Goal: Communication & Community: Share content

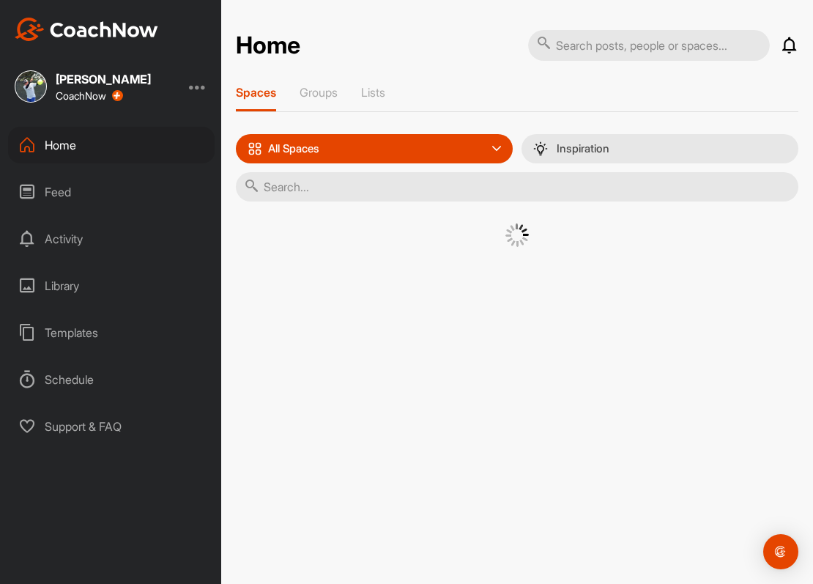
click at [53, 149] on div "Home" at bounding box center [111, 145] width 207 height 37
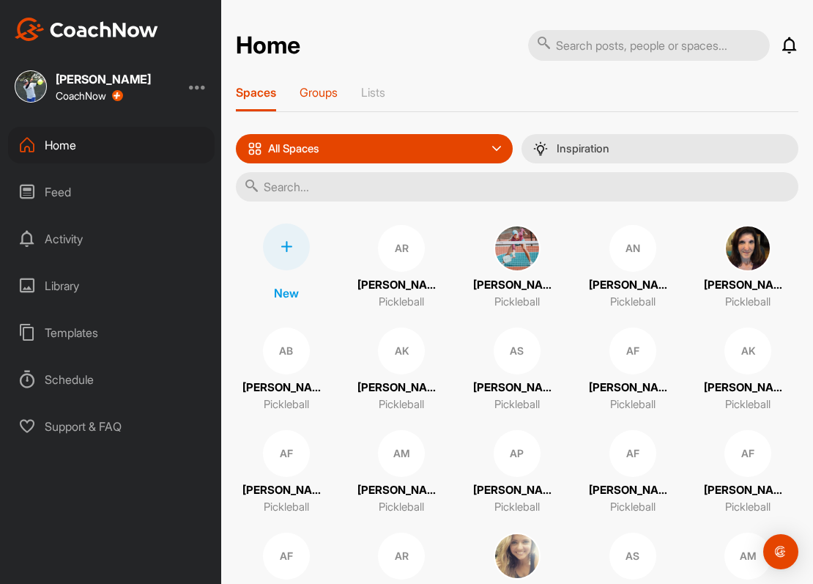
click at [308, 98] on p "Groups" at bounding box center [319, 92] width 38 height 15
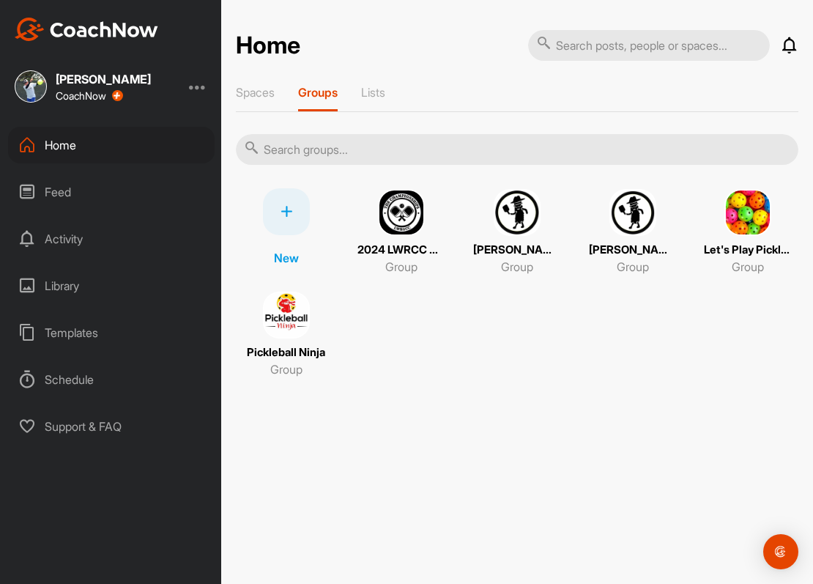
click at [514, 207] on img at bounding box center [517, 212] width 47 height 47
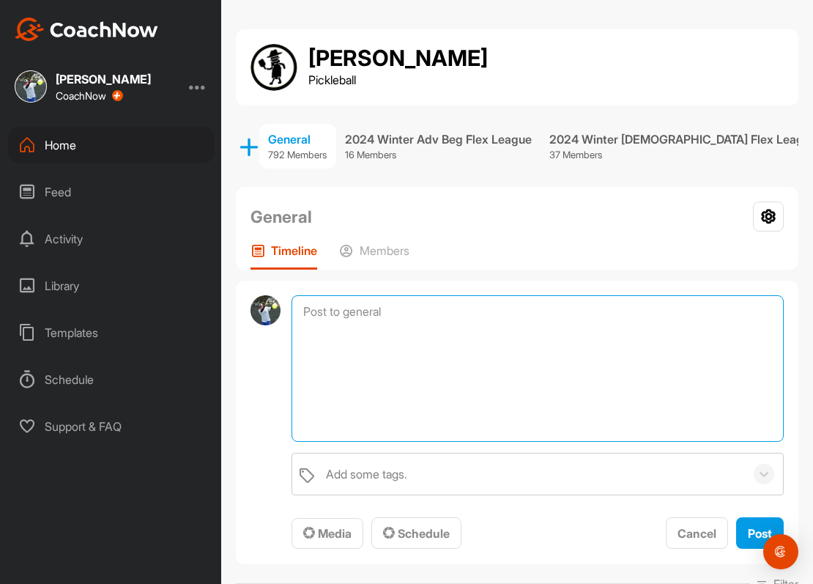
click at [431, 304] on textarea at bounding box center [538, 368] width 492 height 146
type textarea "A"
drag, startPoint x: 416, startPoint y: 321, endPoint x: 304, endPoint y: 308, distance: 112.8
click at [299, 308] on textarea at bounding box center [538, 368] width 492 height 146
drag, startPoint x: 399, startPoint y: 311, endPoint x: 340, endPoint y: 316, distance: 59.5
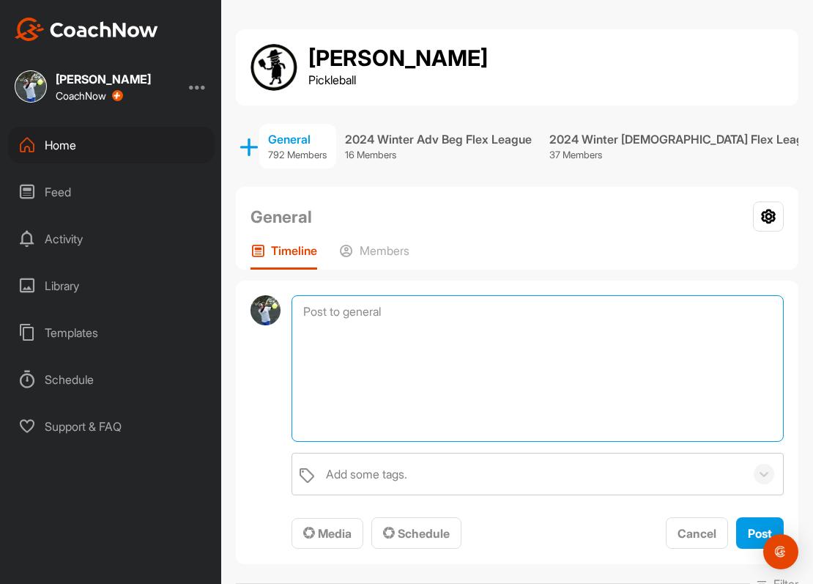
click at [295, 308] on textarea at bounding box center [538, 368] width 492 height 146
drag, startPoint x: 354, startPoint y: 316, endPoint x: 382, endPoint y: 314, distance: 28.0
click at [357, 316] on textarea at bounding box center [538, 368] width 492 height 146
drag, startPoint x: 379, startPoint y: 311, endPoint x: 328, endPoint y: 309, distance: 50.6
click at [319, 310] on textarea at bounding box center [538, 368] width 492 height 146
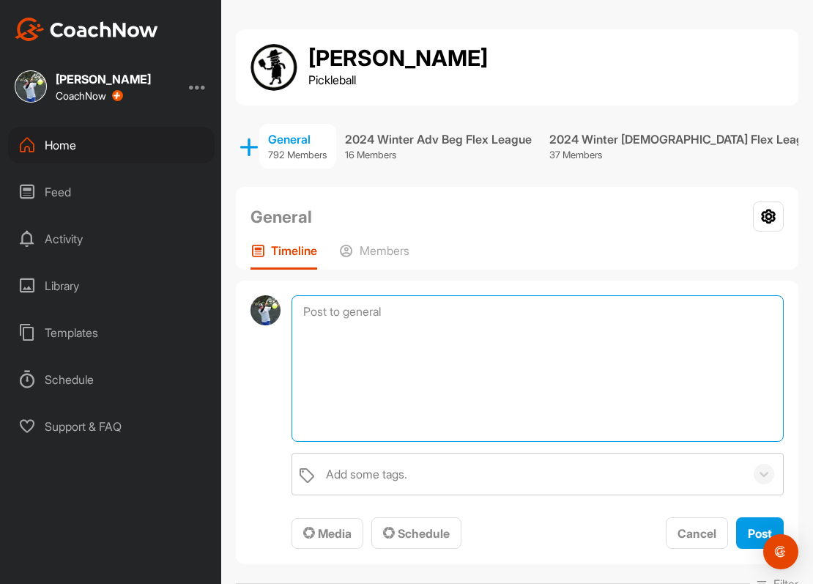
click at [372, 312] on textarea at bounding box center [538, 368] width 492 height 146
click at [423, 322] on textarea at bounding box center [538, 368] width 492 height 146
click at [424, 322] on textarea at bounding box center [538, 368] width 492 height 146
drag, startPoint x: 400, startPoint y: 318, endPoint x: 370, endPoint y: 312, distance: 30.6
click at [369, 313] on textarea at bounding box center [538, 368] width 492 height 146
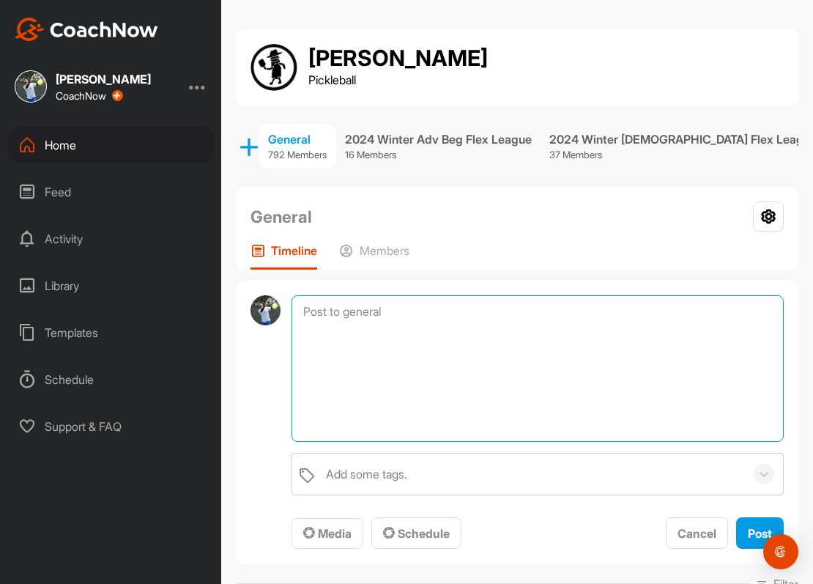
click at [383, 312] on textarea at bounding box center [538, 368] width 492 height 146
paste textarea "Get ready for an exciting season of pickleball this fall at [PERSON_NAME]! Our …"
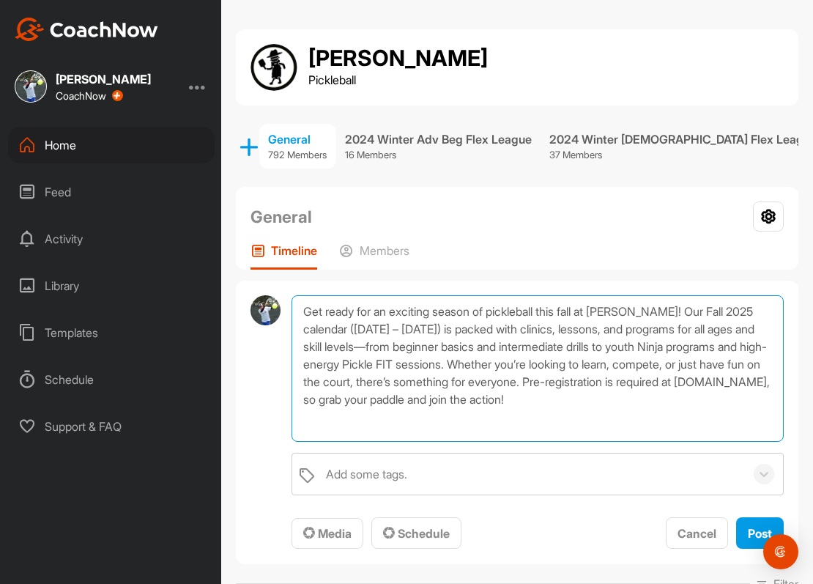
click at [581, 313] on textarea "Get ready for an exciting season of pickleball this fall at [PERSON_NAME]! Our …" at bounding box center [538, 368] width 492 height 146
type textarea "Get ready for an exciting season of pickleball this Fall at [PERSON_NAME]! Our …"
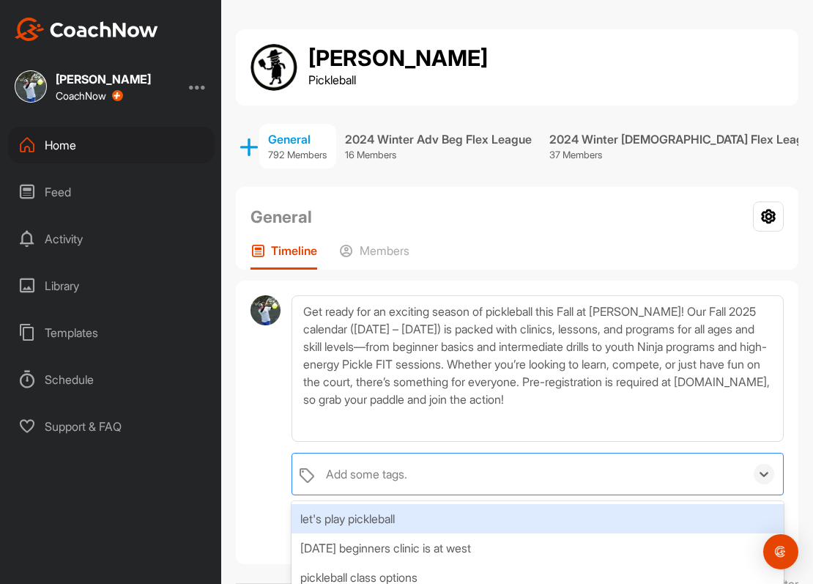
click at [448, 470] on div "Add some tags." at bounding box center [532, 473] width 426 height 41
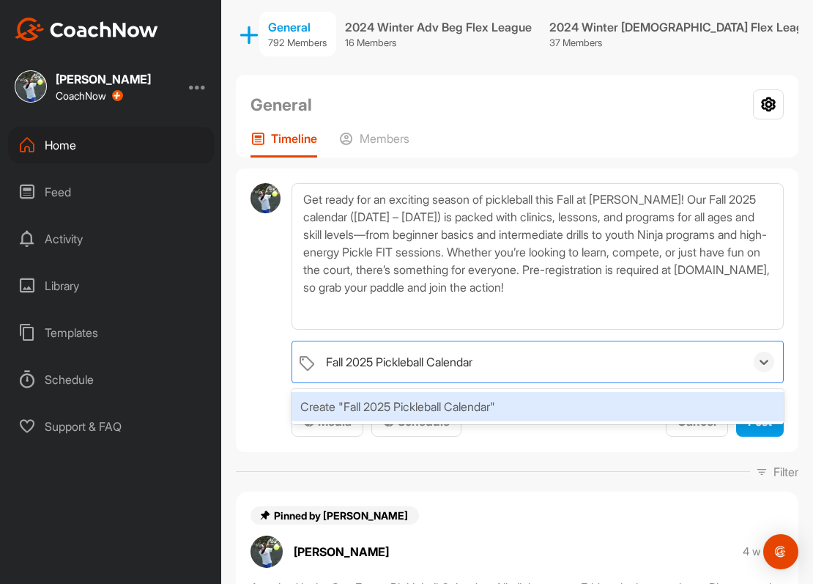
type input "Fall 2025 Pickleball Calendar"
click at [499, 439] on div "Get ready for an exciting season of pickleball this Fall at [PERSON_NAME]! Our …" at bounding box center [517, 309] width 563 height 283
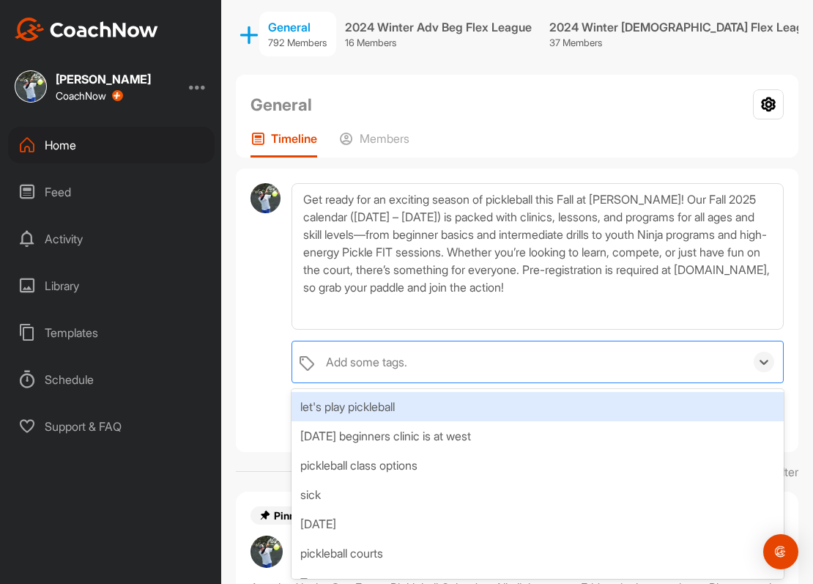
click at [465, 362] on div "Add some tags." at bounding box center [532, 361] width 426 height 41
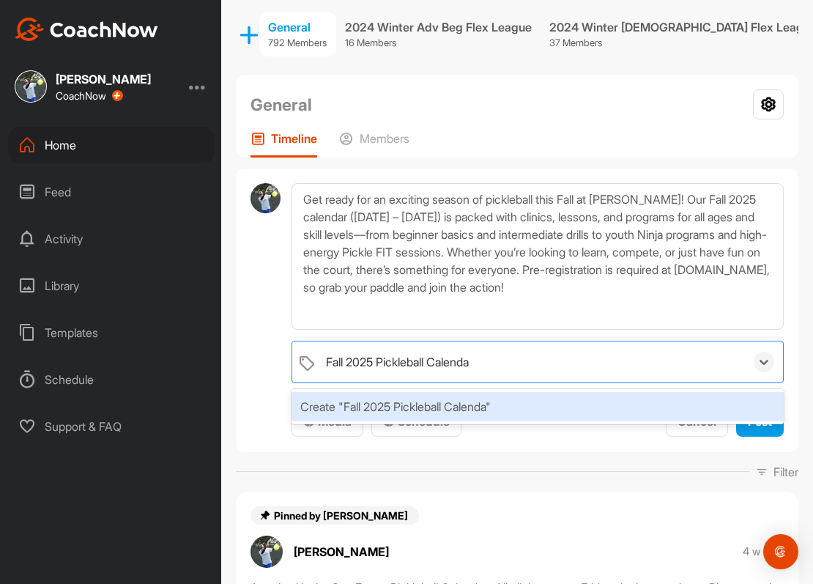
type input "Fall 2025 Pickleball Calendar"
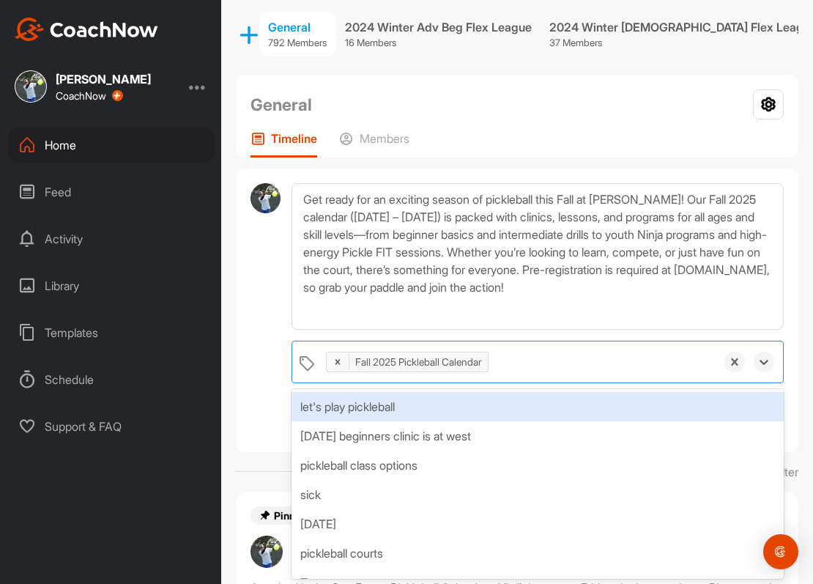
click at [262, 338] on div at bounding box center [266, 310] width 30 height 254
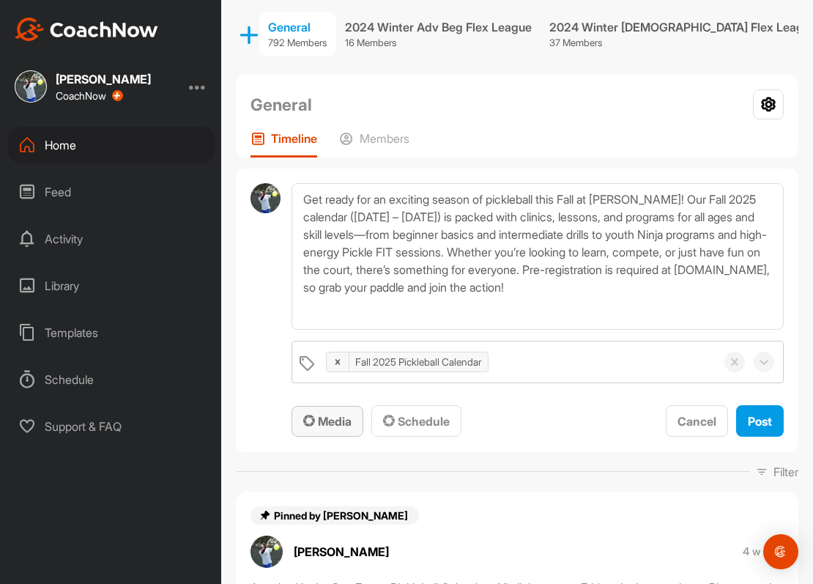
click at [329, 414] on span "Media" at bounding box center [327, 421] width 48 height 15
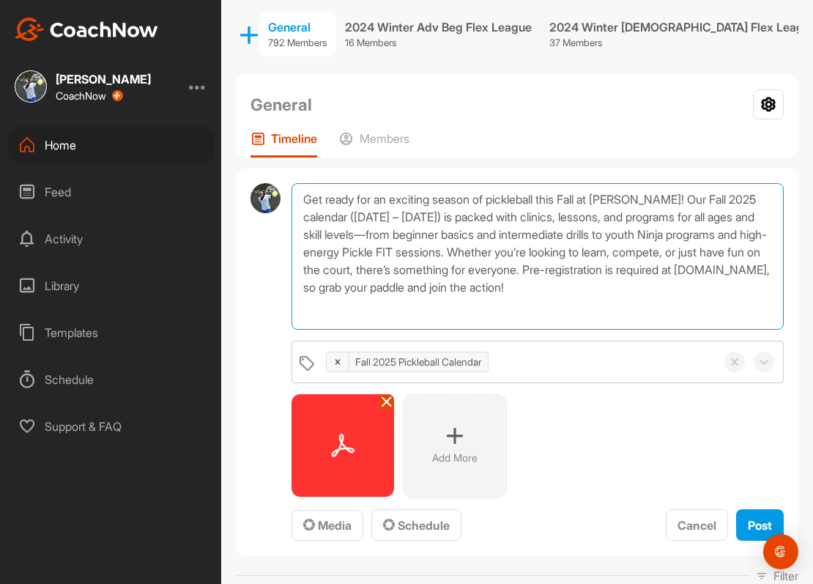
drag, startPoint x: 305, startPoint y: 197, endPoint x: 383, endPoint y: 298, distance: 127.5
click at [385, 298] on textarea "Get ready for an exciting season of pickleball this Fall at [PERSON_NAME]! Our …" at bounding box center [538, 256] width 492 height 146
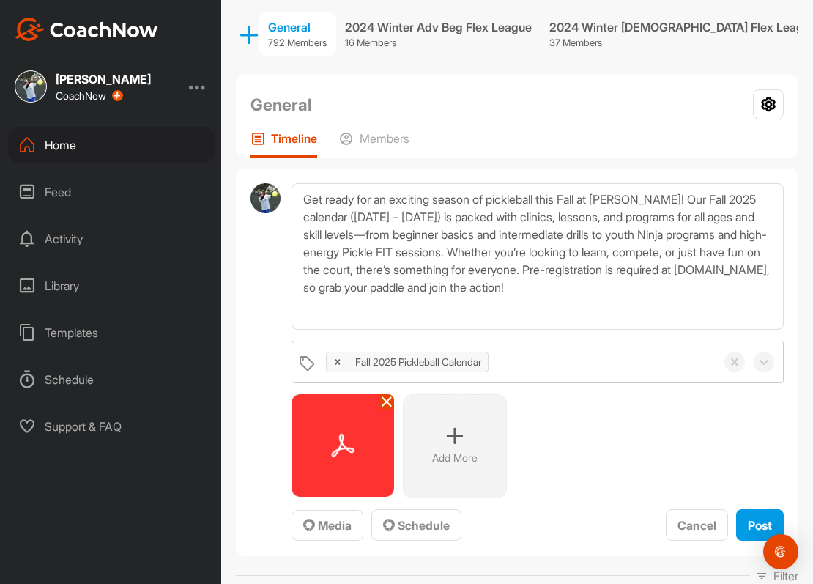
click at [642, 442] on div "Add More" at bounding box center [538, 446] width 492 height 104
click at [755, 522] on span "Post" at bounding box center [760, 525] width 24 height 15
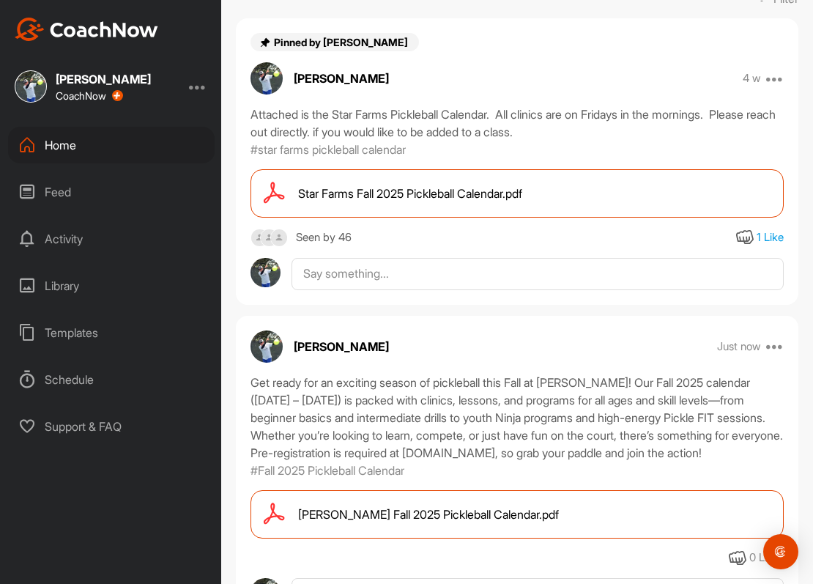
scroll to position [353, 0]
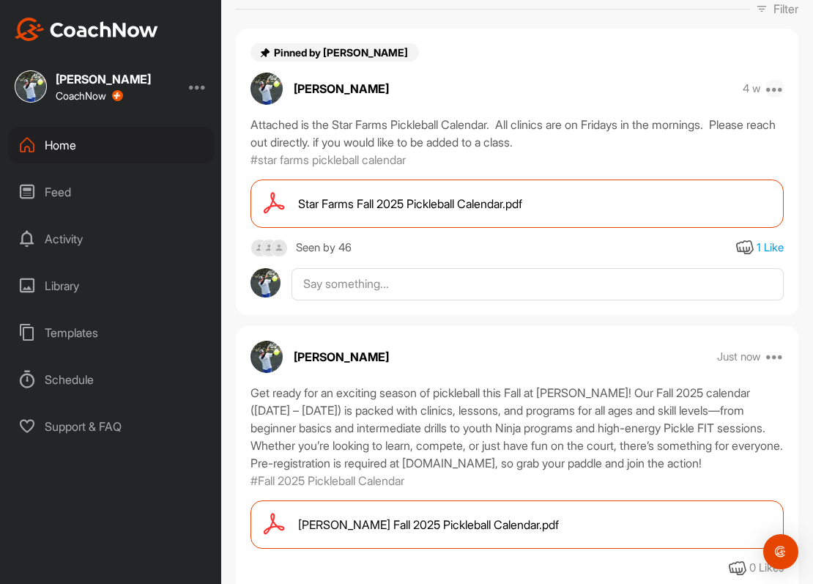
click at [777, 86] on icon at bounding box center [775, 89] width 18 height 18
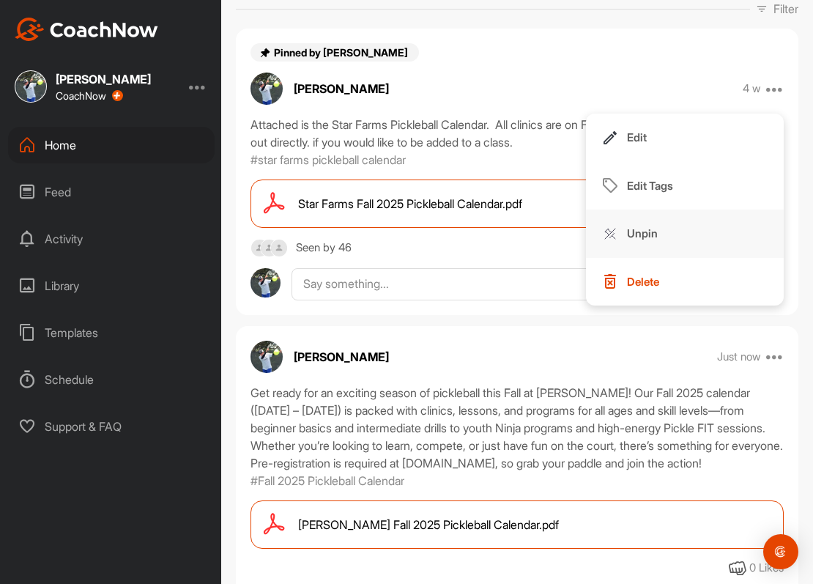
click at [645, 232] on p "Unpin" at bounding box center [642, 233] width 31 height 15
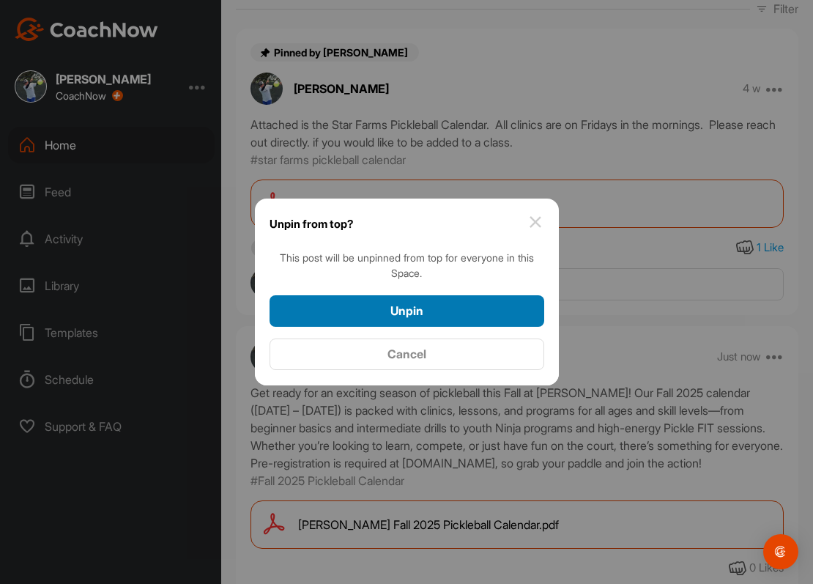
click at [431, 306] on div "Unpin" at bounding box center [406, 311] width 251 height 18
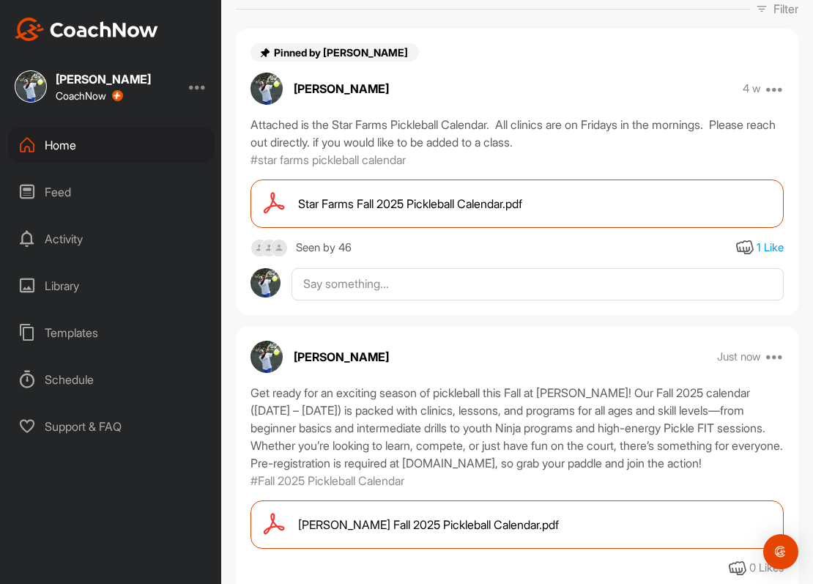
scroll to position [0, 0]
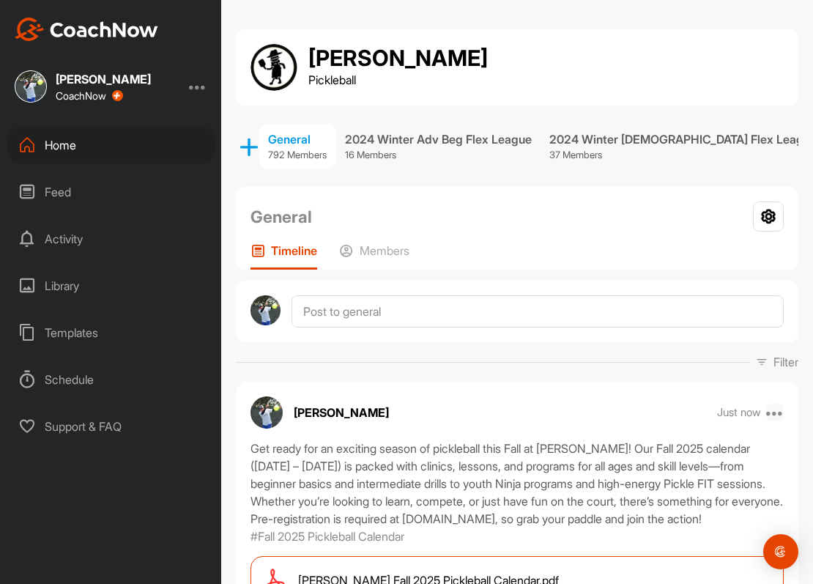
click at [777, 409] on icon at bounding box center [775, 413] width 18 height 18
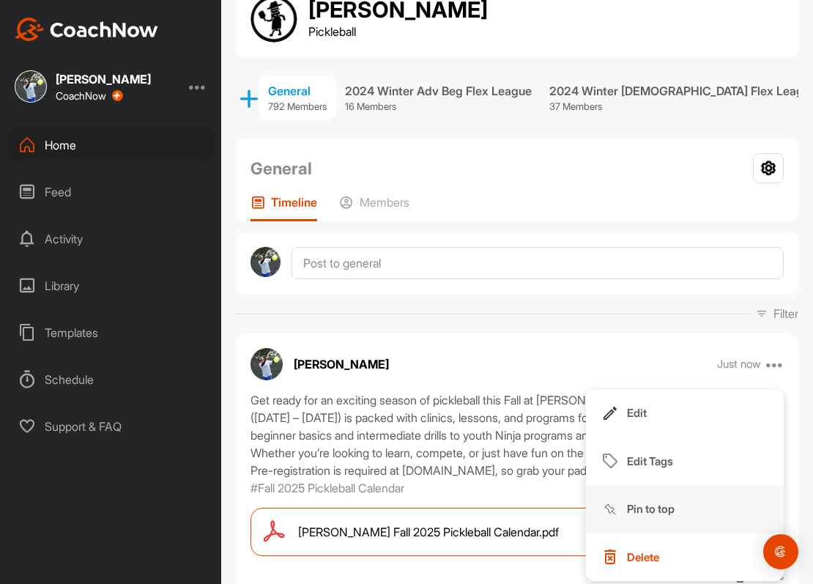
scroll to position [51, 0]
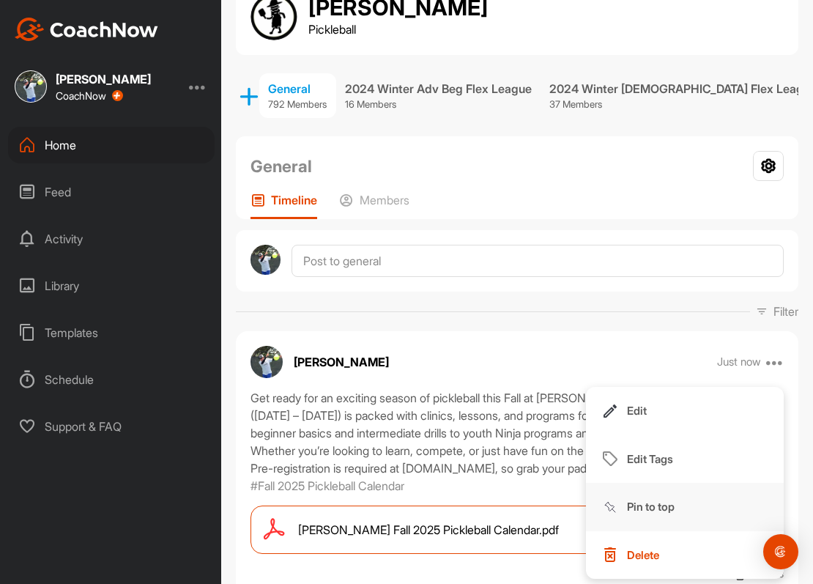
click at [655, 505] on p "Pin to top" at bounding box center [651, 506] width 48 height 15
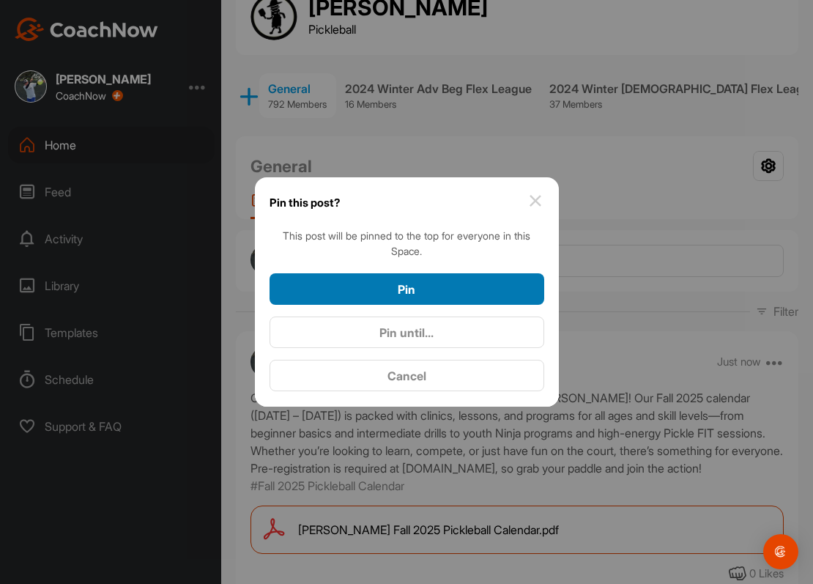
click at [409, 290] on span "Pin" at bounding box center [407, 289] width 18 height 15
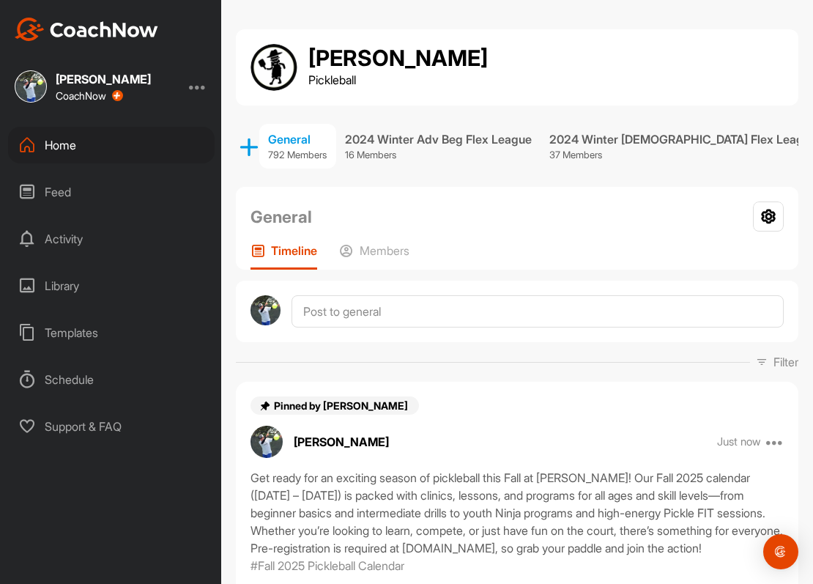
scroll to position [-1, 0]
click at [69, 148] on div "Home" at bounding box center [111, 145] width 207 height 37
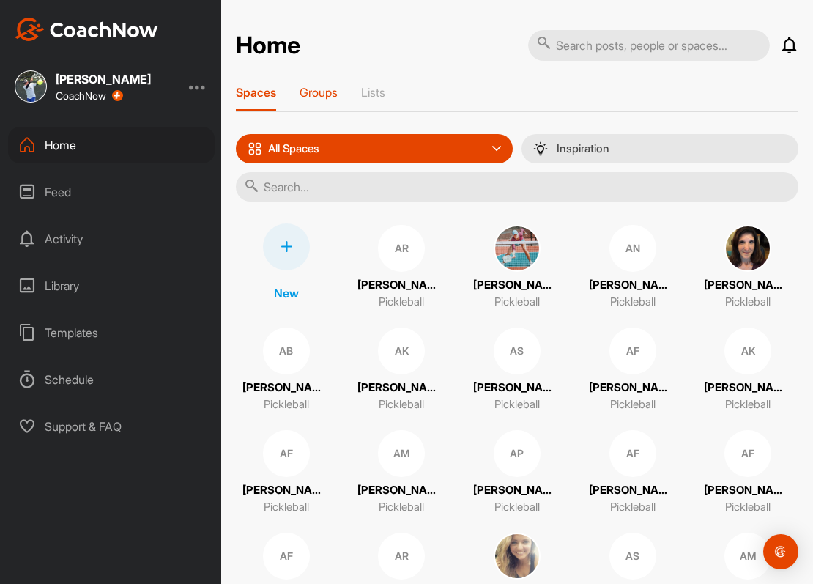
click at [328, 100] on div "Groups" at bounding box center [319, 98] width 38 height 26
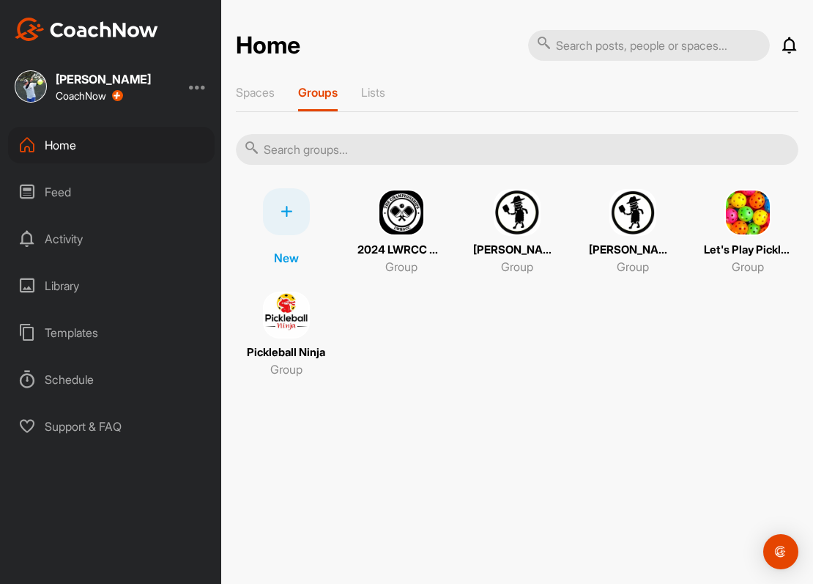
click at [631, 212] on img at bounding box center [632, 212] width 47 height 47
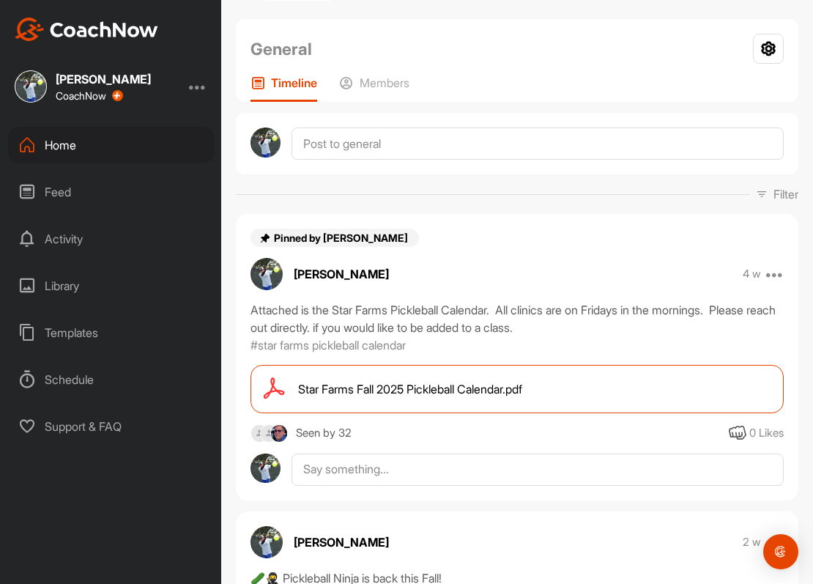
scroll to position [247, 0]
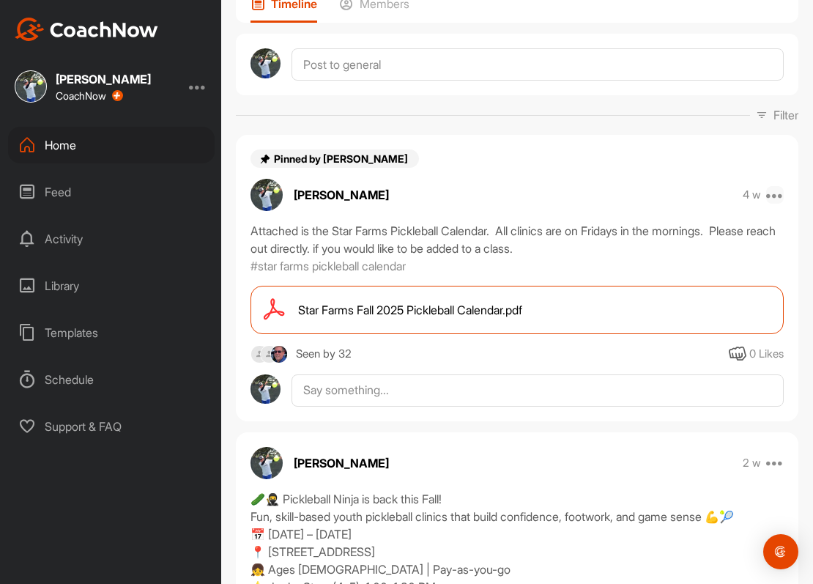
click at [775, 195] on icon at bounding box center [775, 195] width 18 height 18
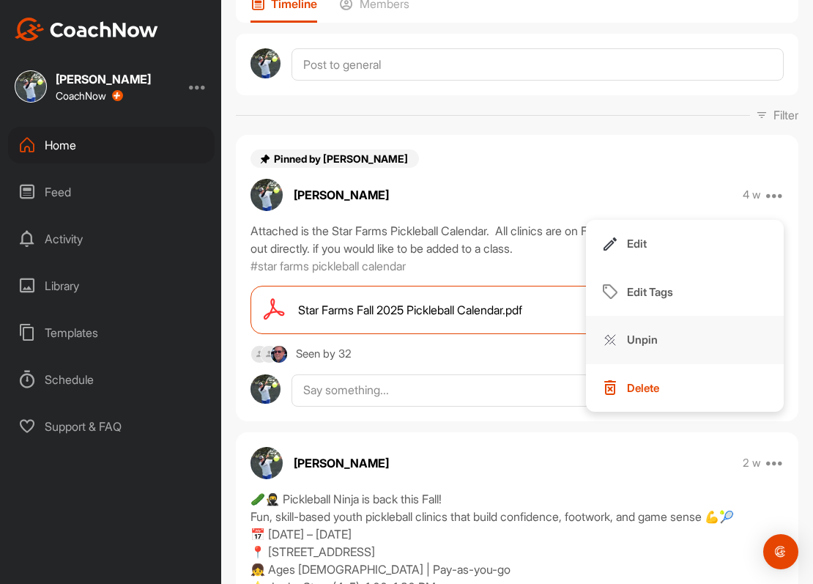
click at [661, 341] on button "Unpin" at bounding box center [685, 340] width 198 height 48
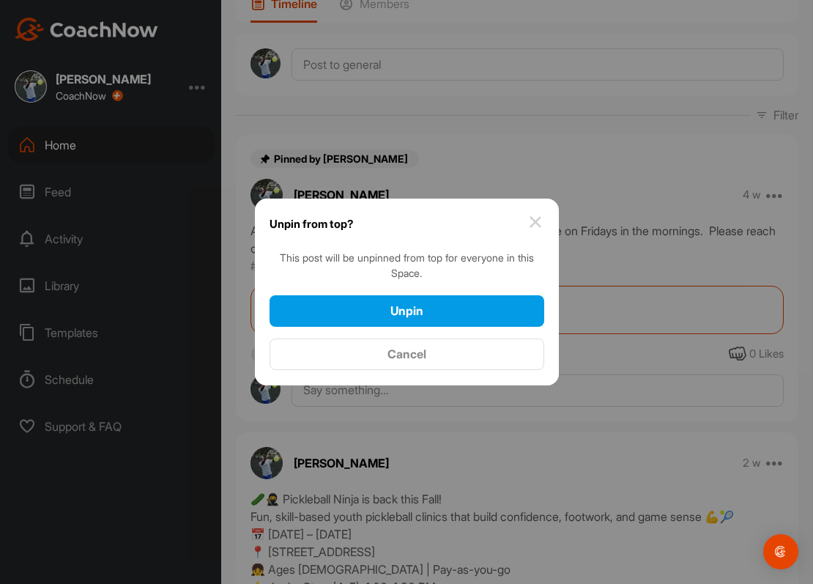
click at [396, 314] on span "Unpin" at bounding box center [406, 310] width 33 height 15
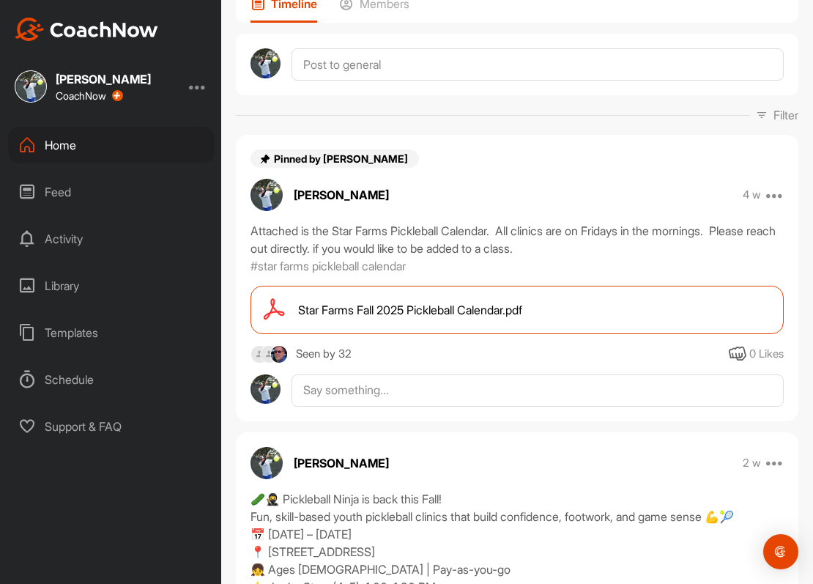
scroll to position [0, 0]
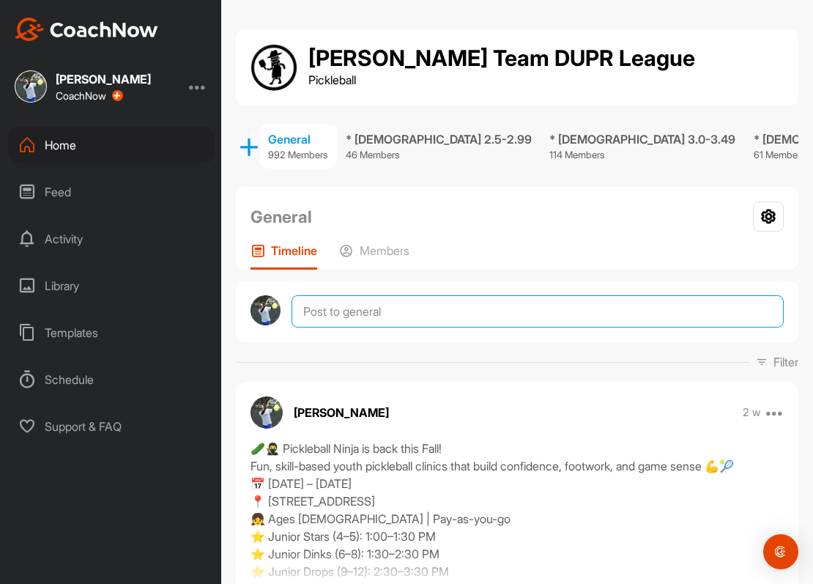
click at [385, 311] on textarea at bounding box center [538, 311] width 492 height 32
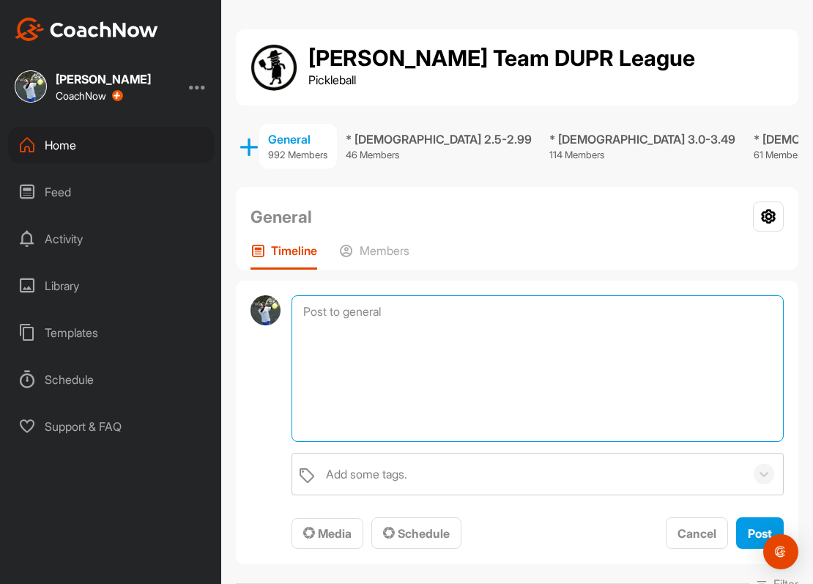
paste textarea "Get ready for an exciting season of pickleball this Fall at [PERSON_NAME]! Our …"
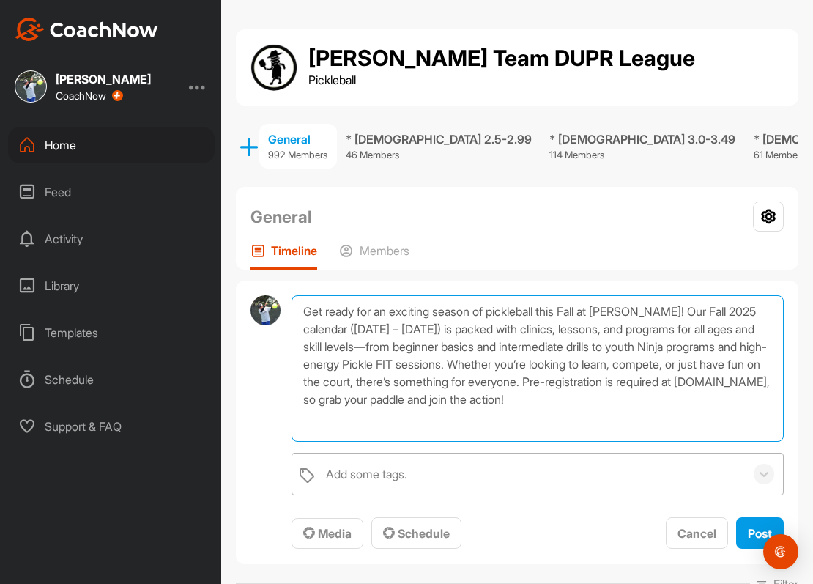
type textarea "Get ready for an exciting season of pickleball this Fall at [PERSON_NAME]! Our …"
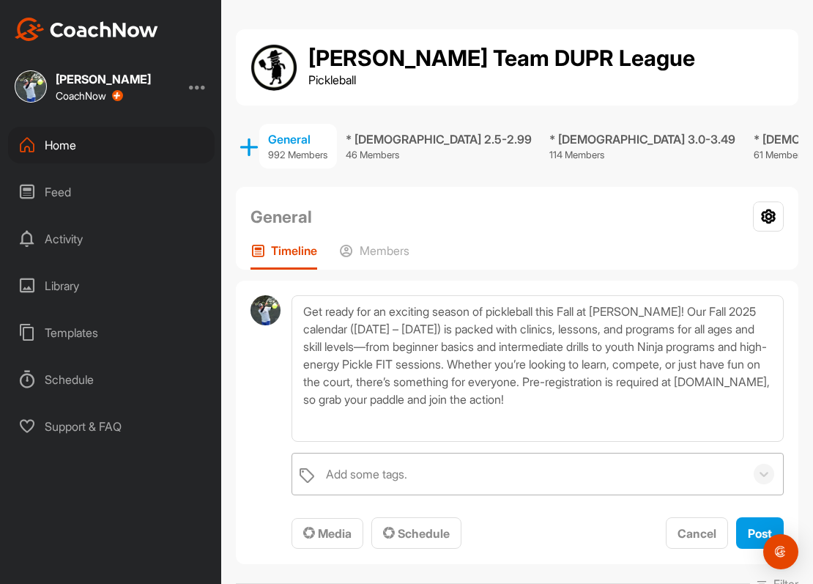
click at [372, 472] on div "Add some tags." at bounding box center [366, 474] width 81 height 18
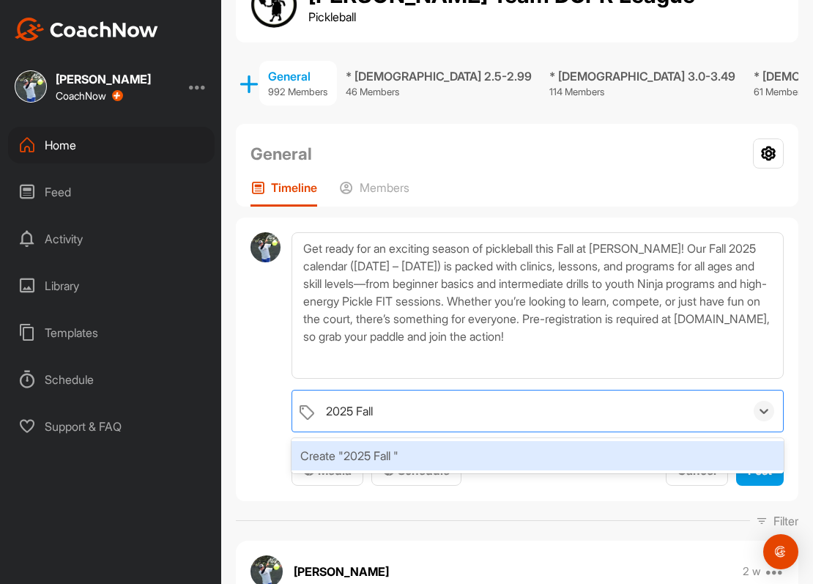
scroll to position [70, 0]
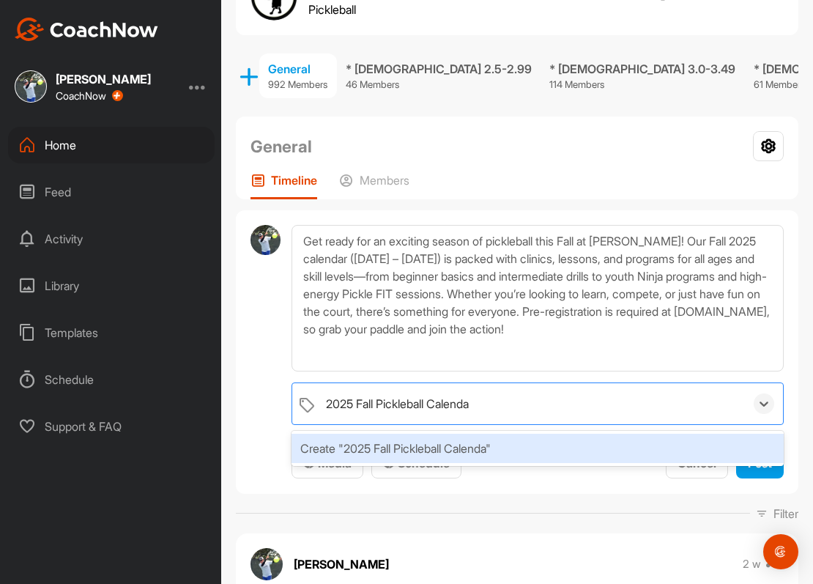
type input "2025 Fall Pickleball Calendar"
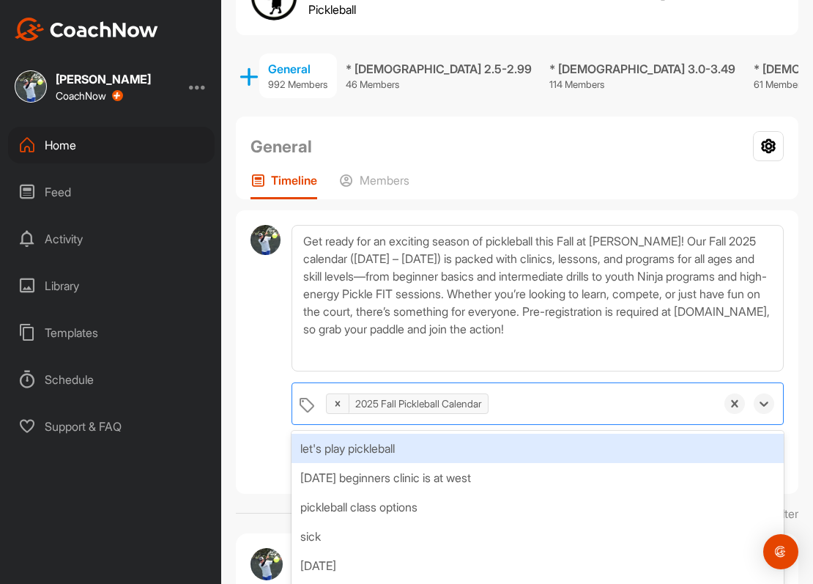
click at [267, 434] on div at bounding box center [266, 352] width 30 height 254
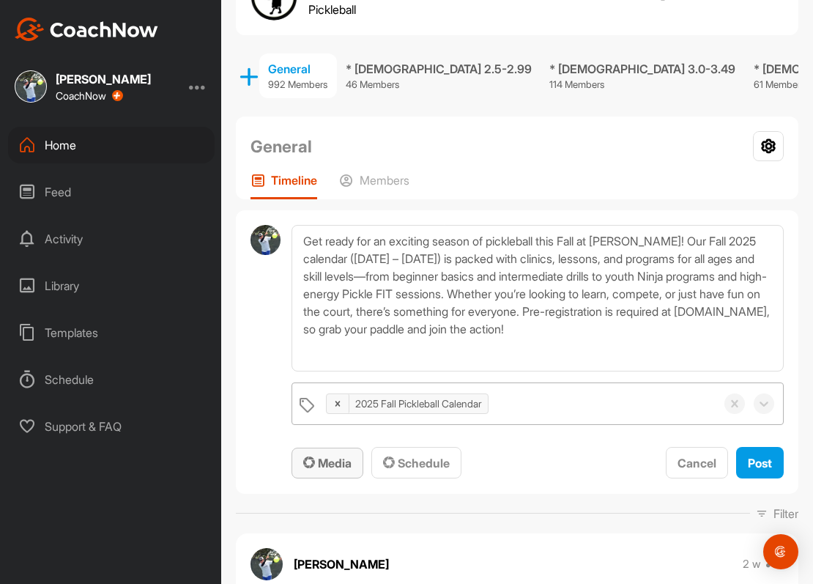
click at [344, 462] on span "Media" at bounding box center [327, 463] width 48 height 15
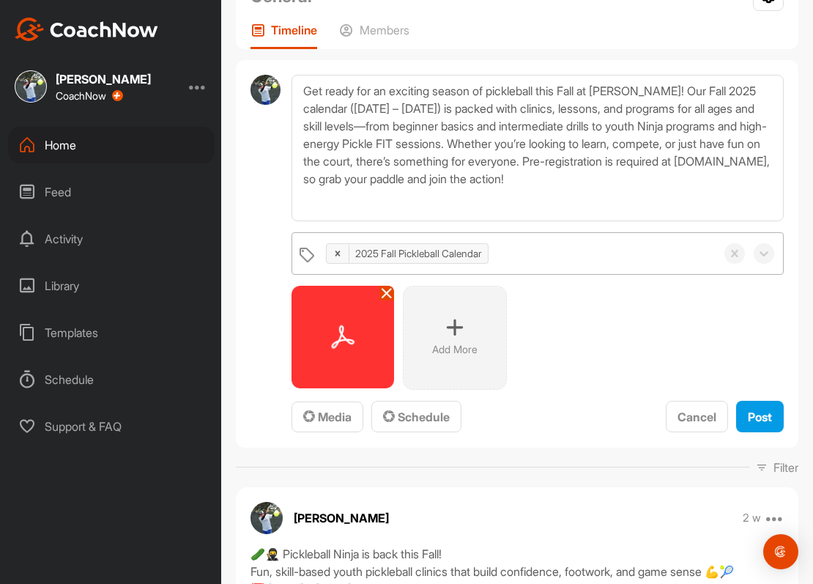
scroll to position [184, 0]
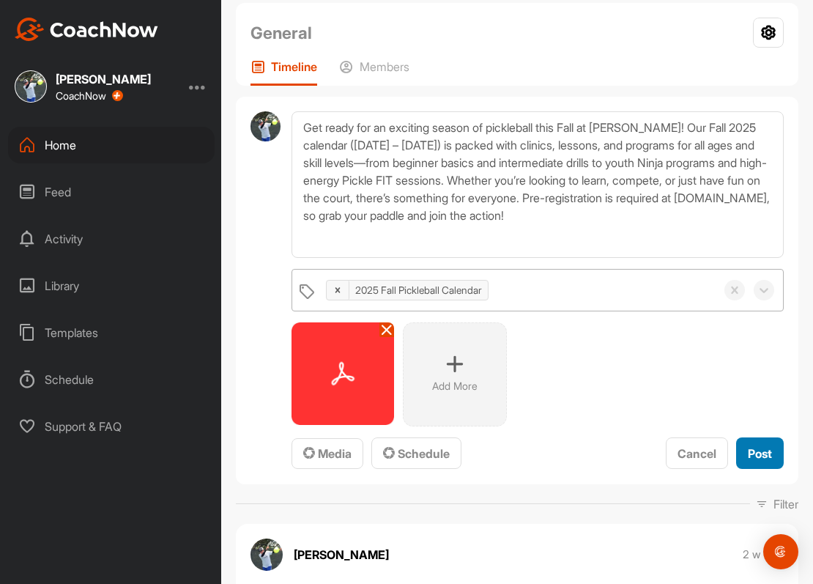
click at [760, 453] on span "Post" at bounding box center [760, 453] width 24 height 15
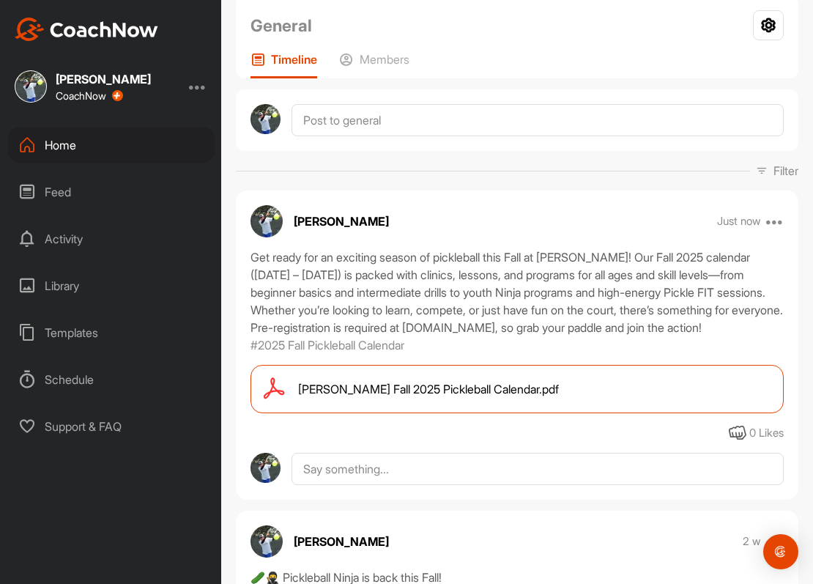
scroll to position [196, 0]
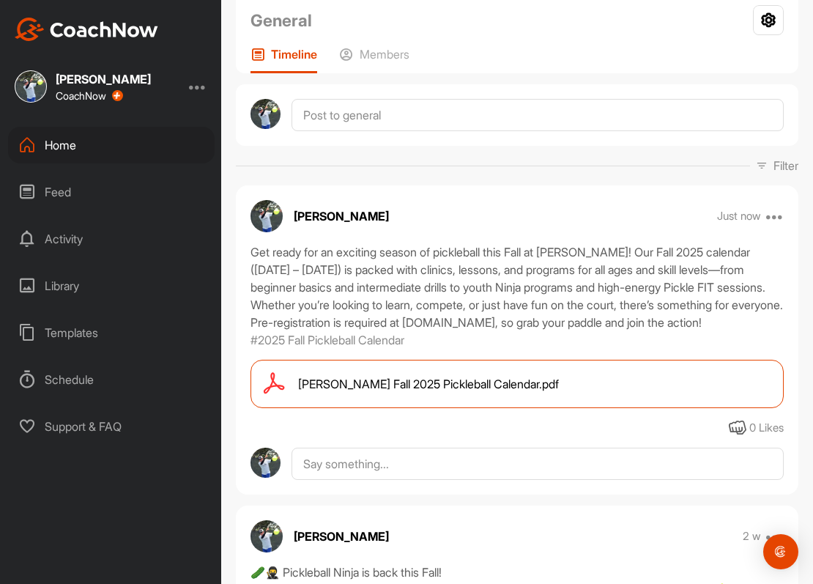
click at [516, 393] on span "[PERSON_NAME] Fall 2025 Pickleball Calendar.pdf" at bounding box center [428, 384] width 261 height 18
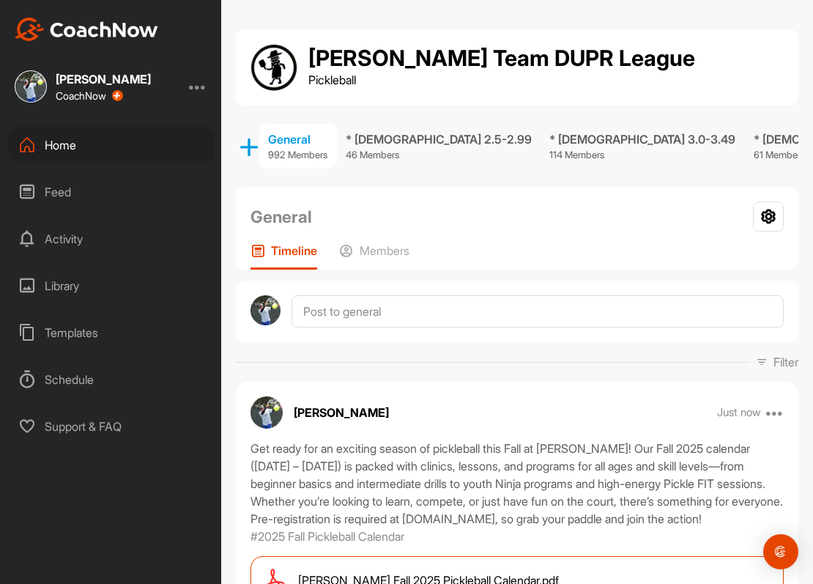
scroll to position [0, 0]
click at [67, 150] on div "Home" at bounding box center [111, 145] width 207 height 37
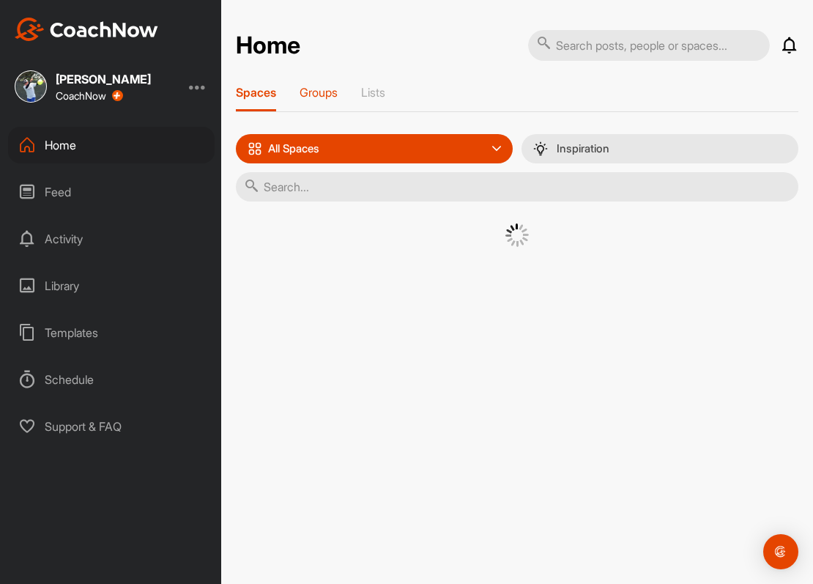
click at [327, 94] on p "Groups" at bounding box center [319, 92] width 38 height 15
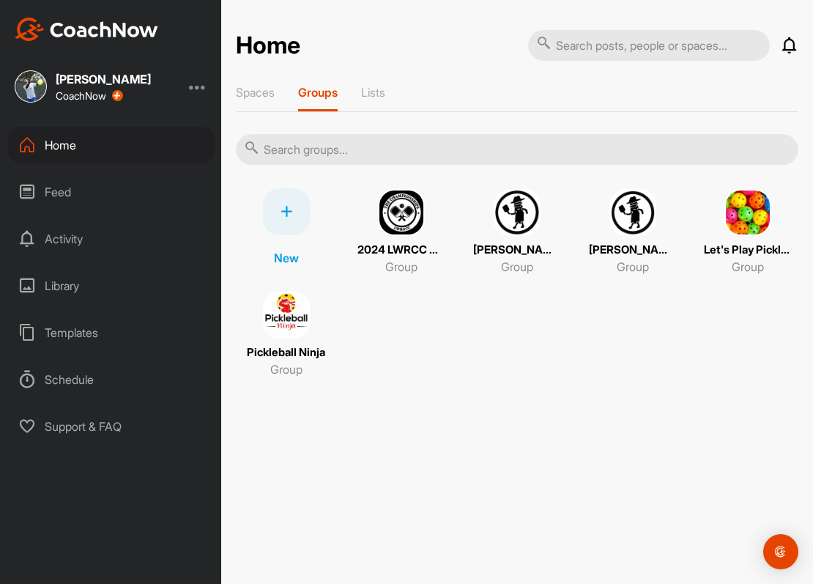
click at [525, 210] on img at bounding box center [517, 212] width 47 height 47
